Goal: Task Accomplishment & Management: Complete application form

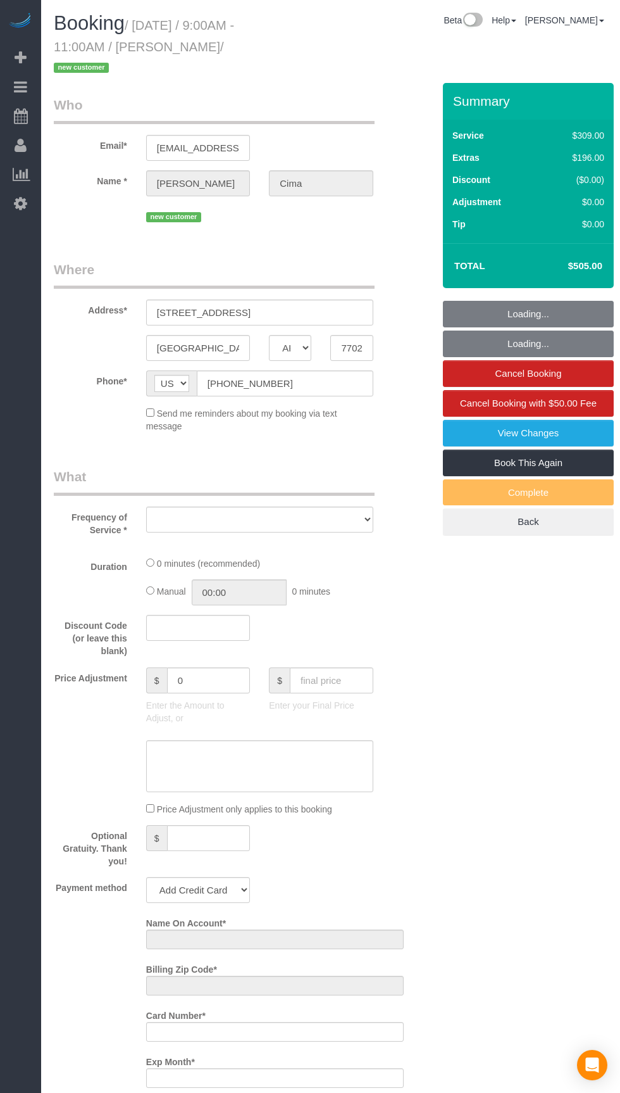
select select "[GEOGRAPHIC_DATA]"
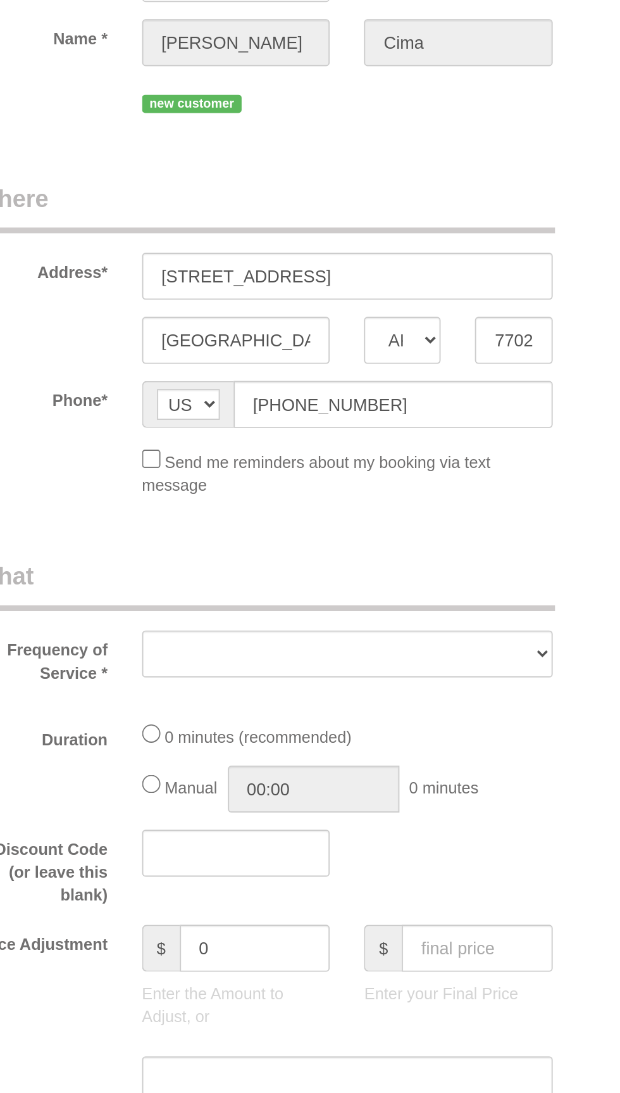
select select "object:1034"
select select "string:fspay-cfc8e615-e591-496a-8454-b24635c8d78d"
select select "object:1035"
select select "3"
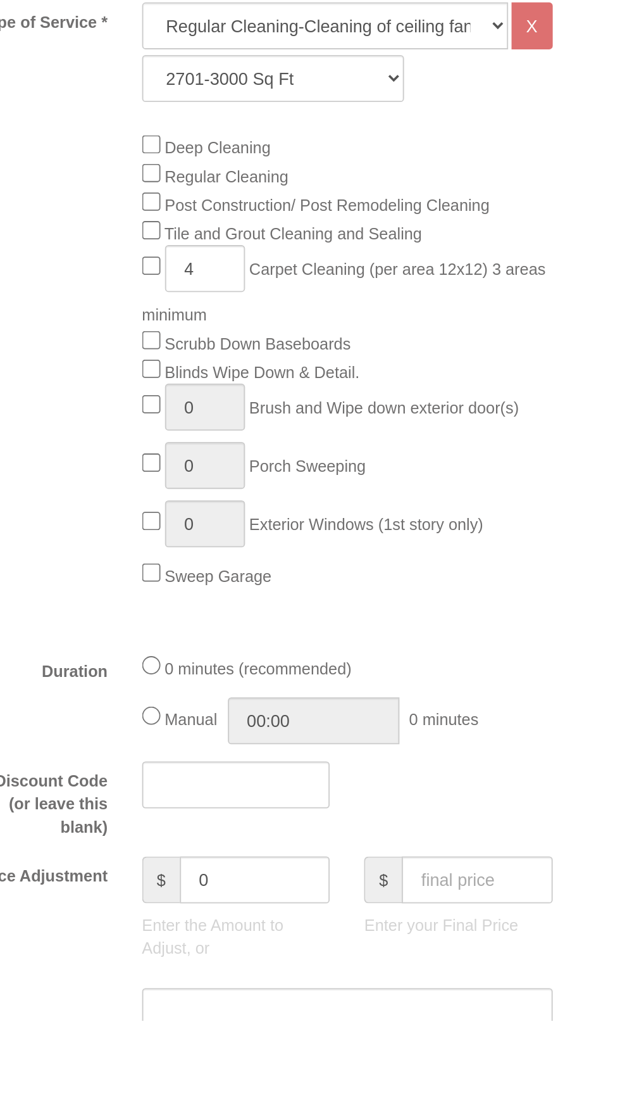
scroll to position [30, 0]
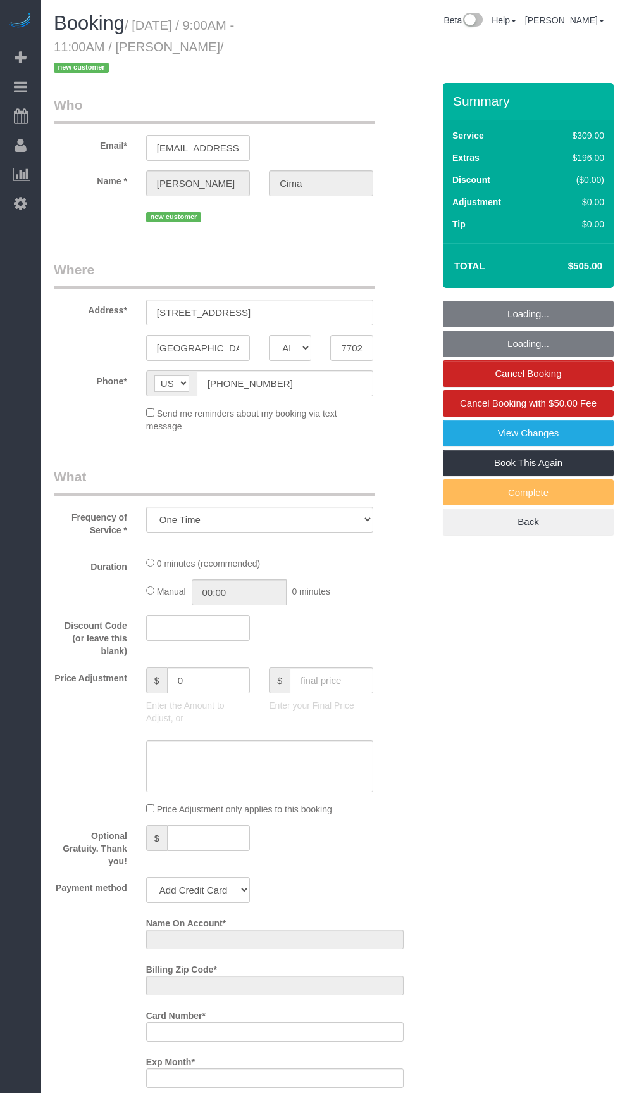
select select "[GEOGRAPHIC_DATA]"
select select "object:672"
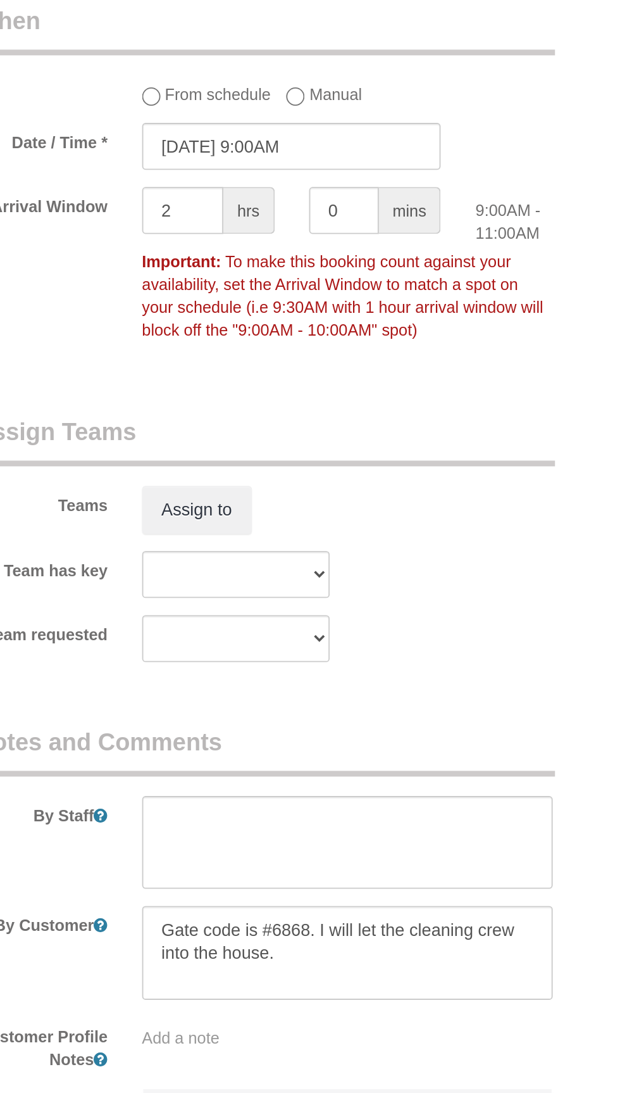
select select "string:fspay-cfc8e615-e591-496a-8454-b24635c8d78d"
select select "3"
